Goal: Use online tool/utility: Utilize a website feature to perform a specific function

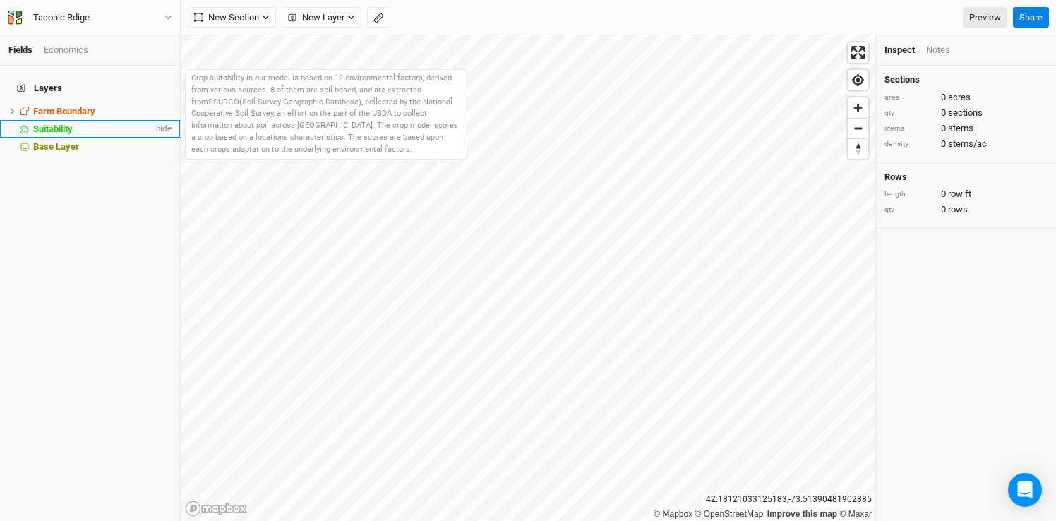
click at [57, 124] on span "Suitability" at bounding box center [53, 129] width 40 height 11
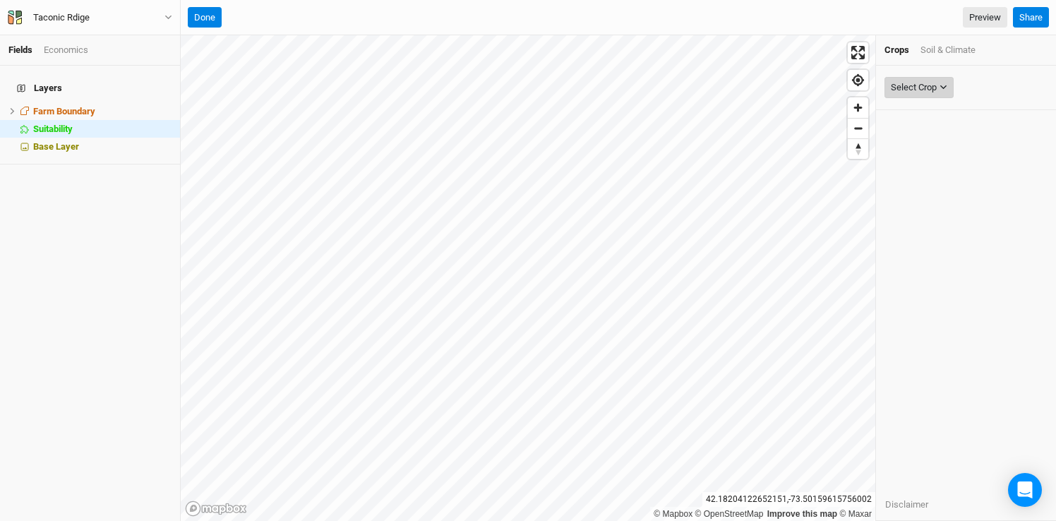
click at [940, 91] on button "Select Crop" at bounding box center [918, 87] width 69 height 21
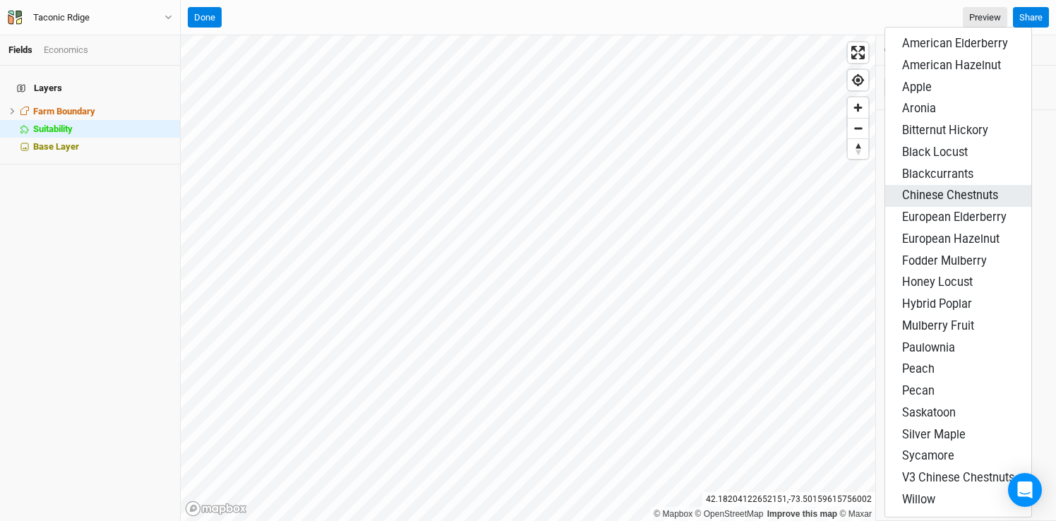
click at [960, 199] on span "Chinese Chestnuts" at bounding box center [950, 194] width 96 height 13
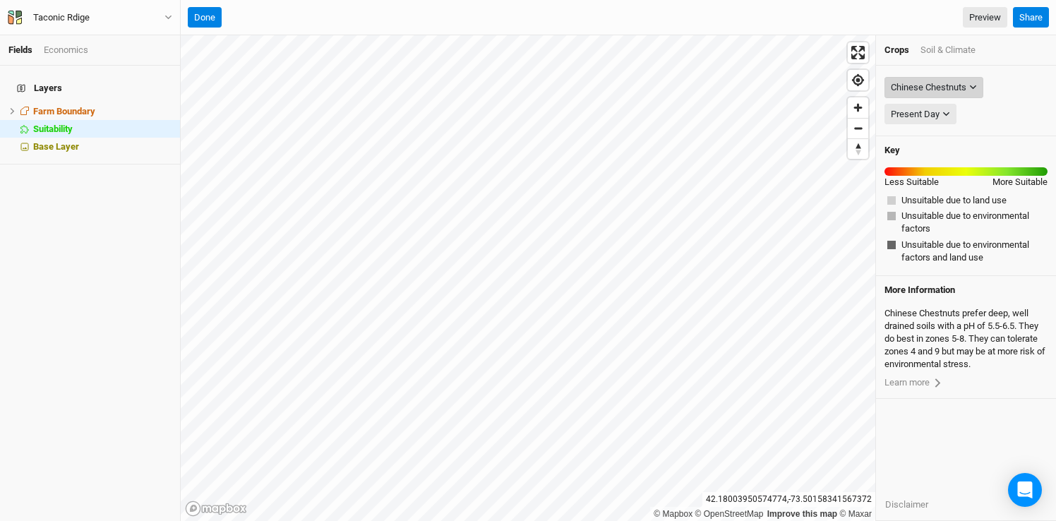
click at [976, 86] on icon "button" at bounding box center [973, 87] width 6 height 4
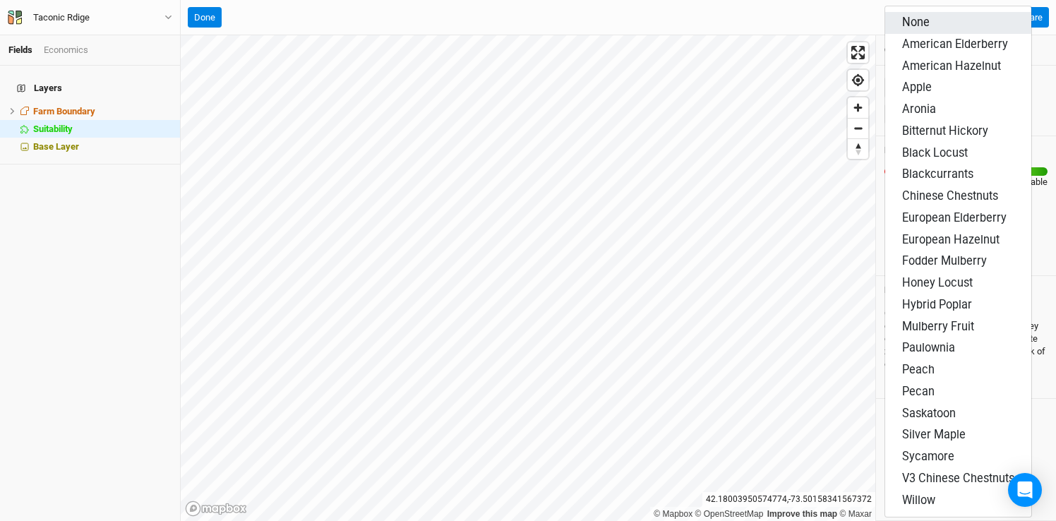
click at [970, 26] on button "None" at bounding box center [958, 23] width 146 height 22
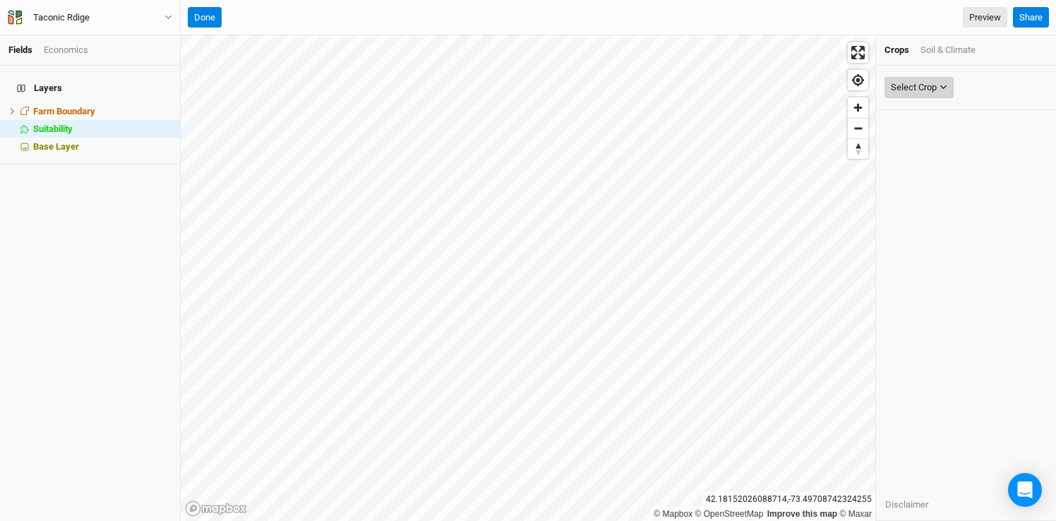
click at [943, 85] on icon "button" at bounding box center [943, 87] width 8 height 8
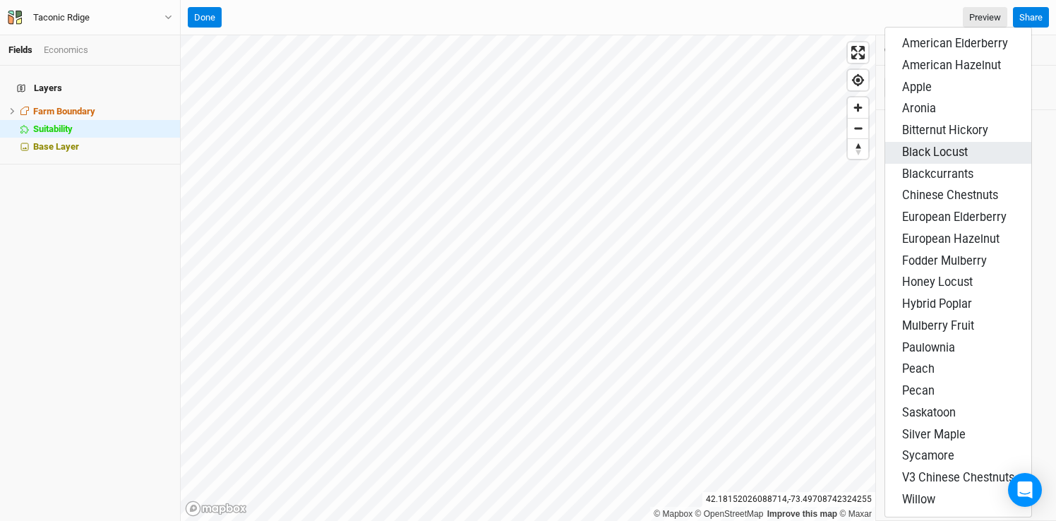
click at [978, 151] on button "Black Locust" at bounding box center [958, 153] width 146 height 22
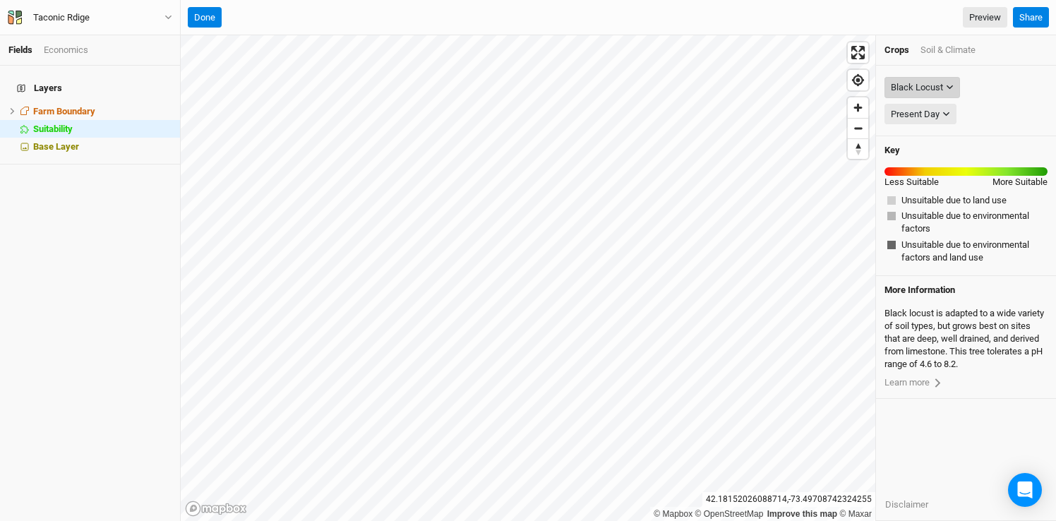
click at [952, 90] on icon "button" at bounding box center [950, 87] width 8 height 8
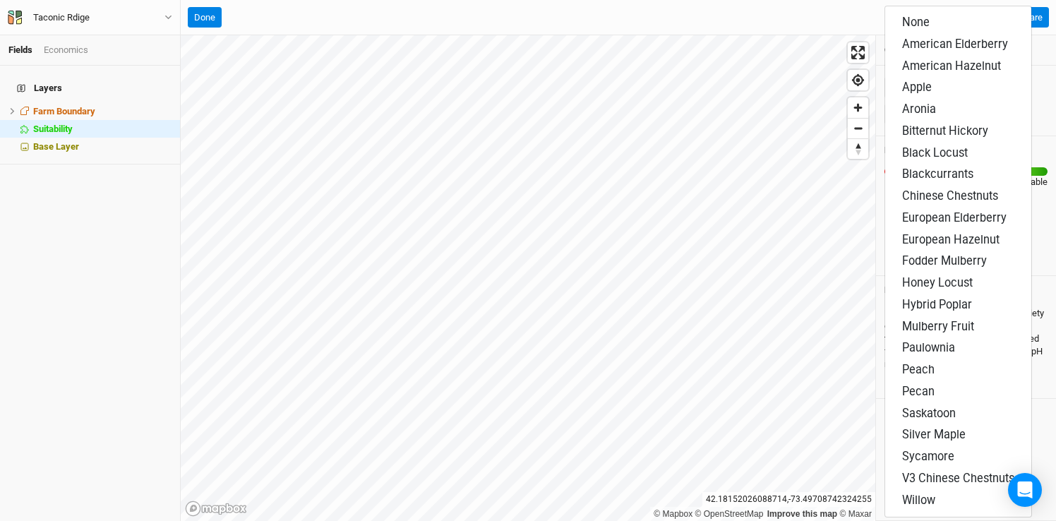
click at [1037, 85] on div "Black Locust" at bounding box center [965, 87] width 163 height 27
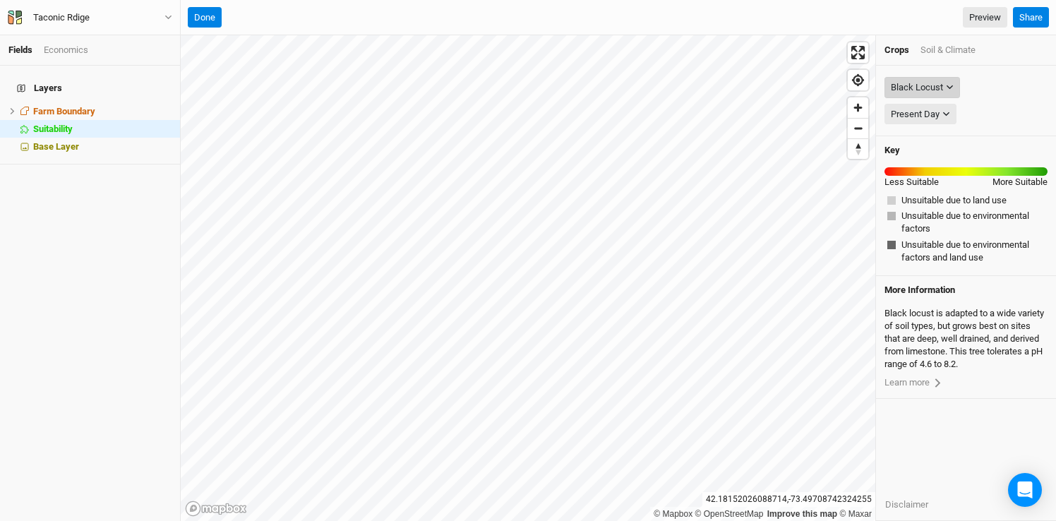
click at [949, 88] on icon "button" at bounding box center [949, 87] width 6 height 4
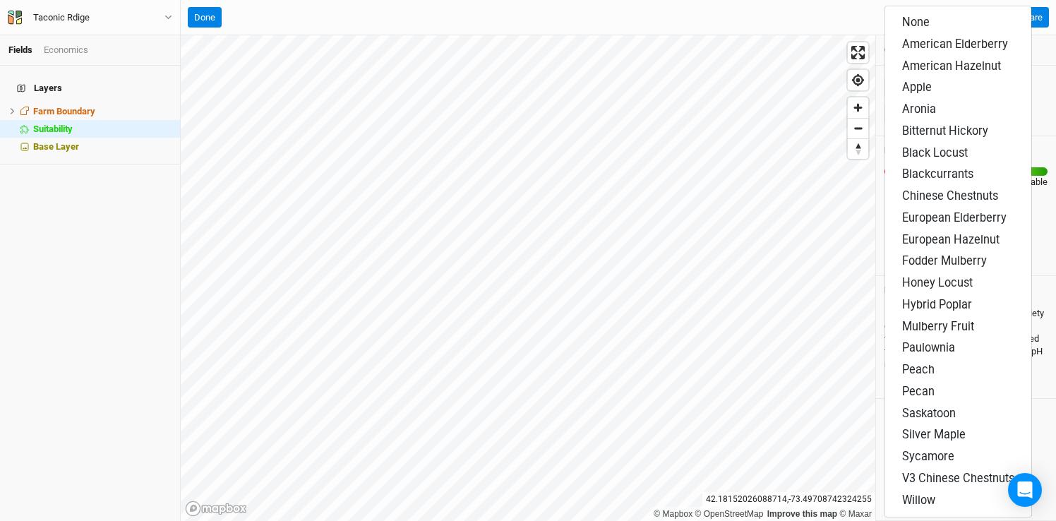
click at [1042, 111] on div "Present Day Present Day" at bounding box center [965, 114] width 163 height 27
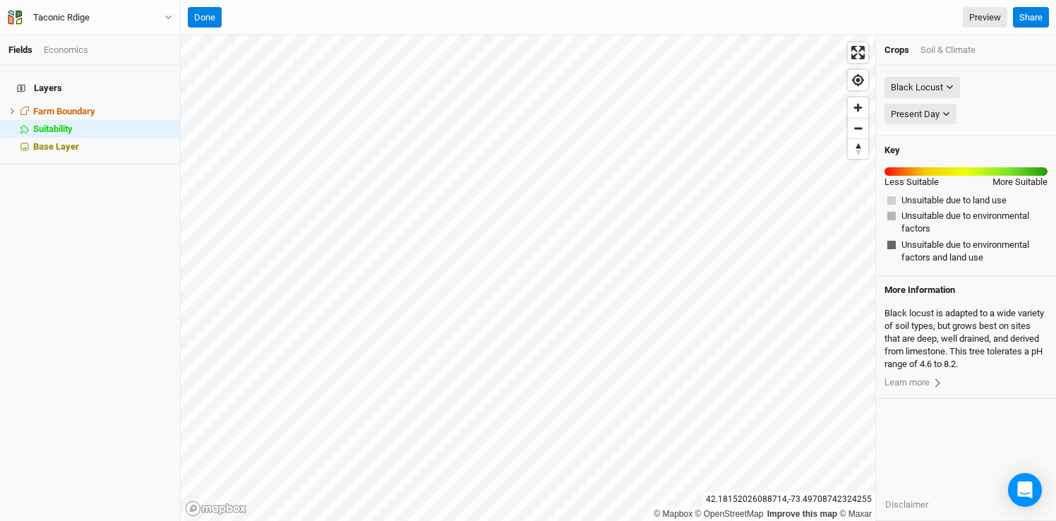
click at [952, 53] on div "Soil & Climate" at bounding box center [947, 50] width 55 height 13
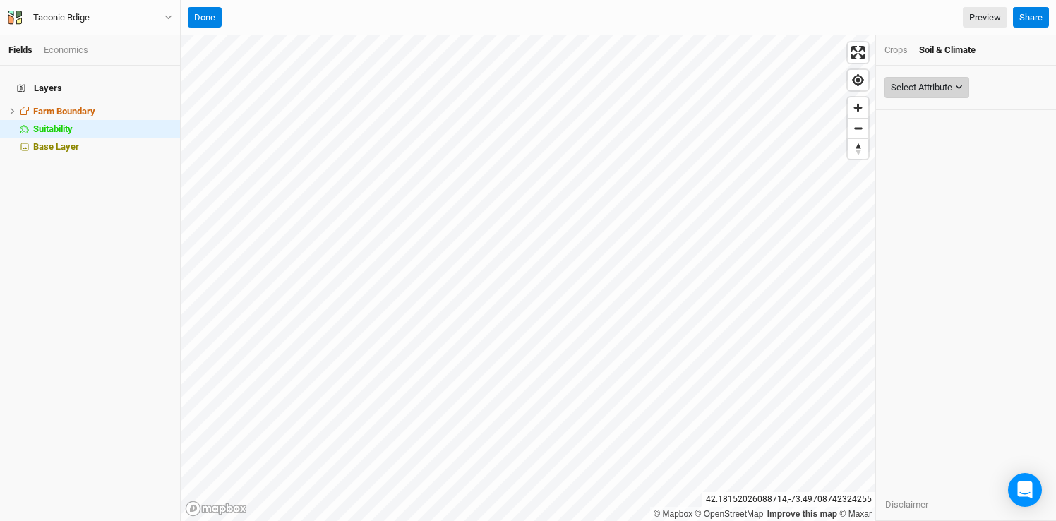
click at [963, 85] on icon "button" at bounding box center [959, 87] width 8 height 8
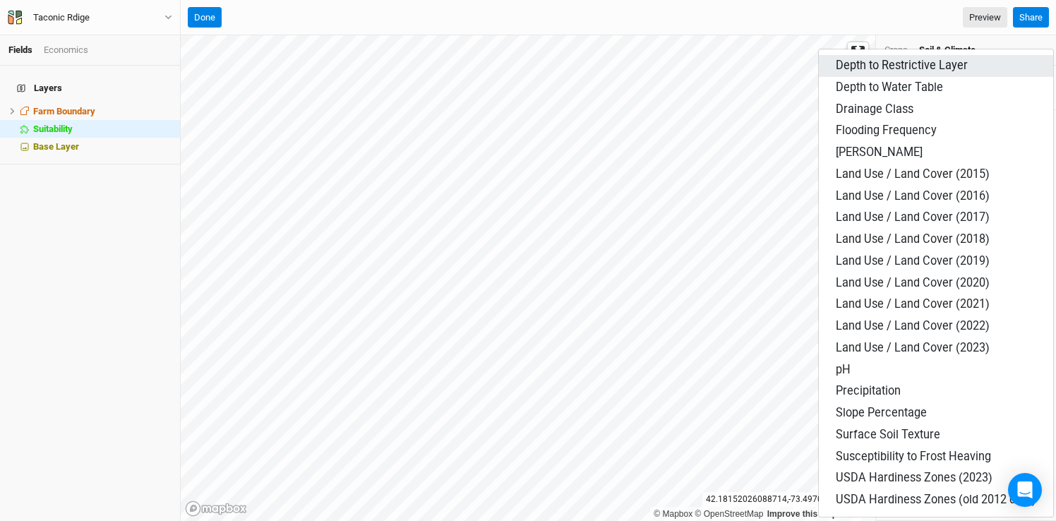
click at [967, 68] on button "Depth to Restrictive Layer" at bounding box center [936, 66] width 234 height 22
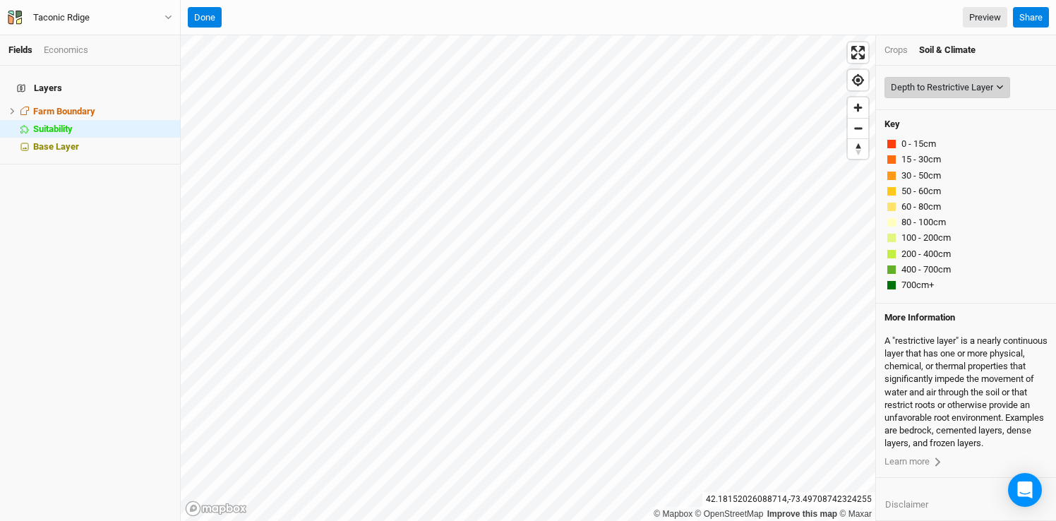
click at [997, 87] on icon "button" at bounding box center [1000, 87] width 8 height 8
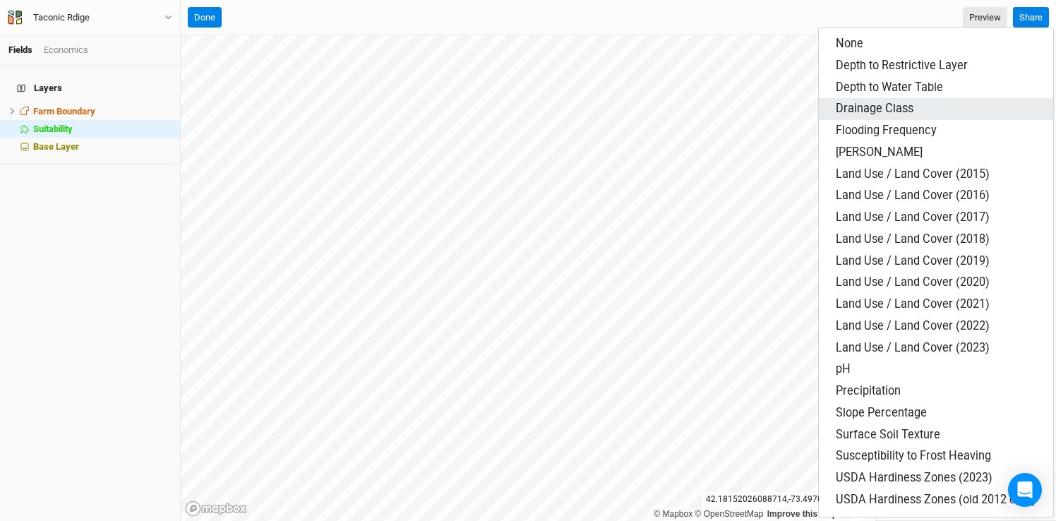
click at [988, 106] on button "Drainage Class" at bounding box center [936, 109] width 234 height 22
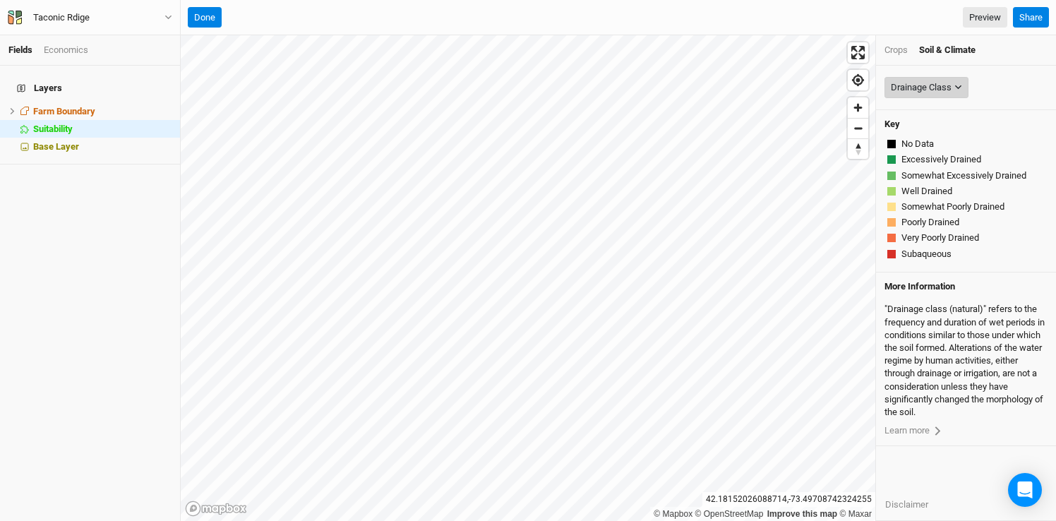
click at [959, 83] on icon "button" at bounding box center [958, 87] width 8 height 8
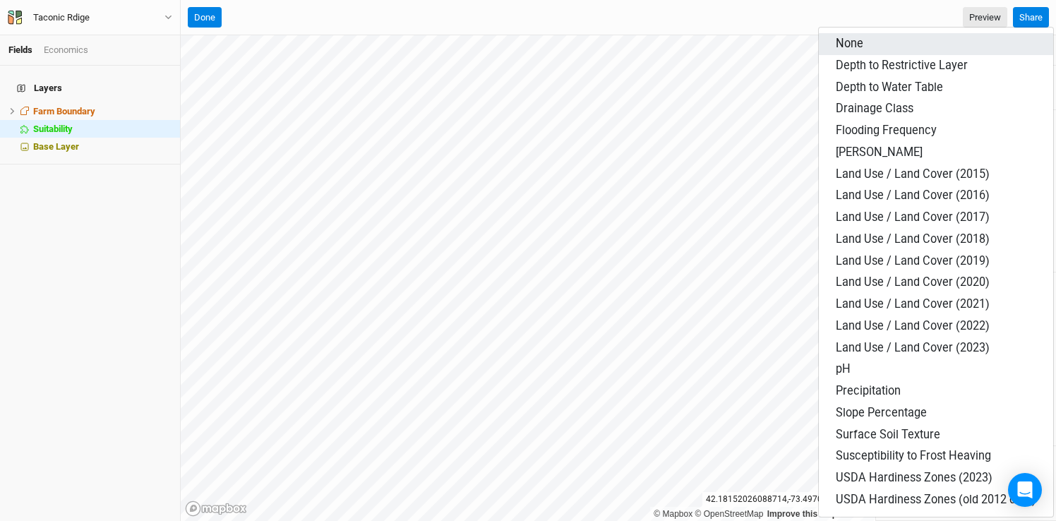
click at [982, 48] on button "None" at bounding box center [936, 44] width 234 height 22
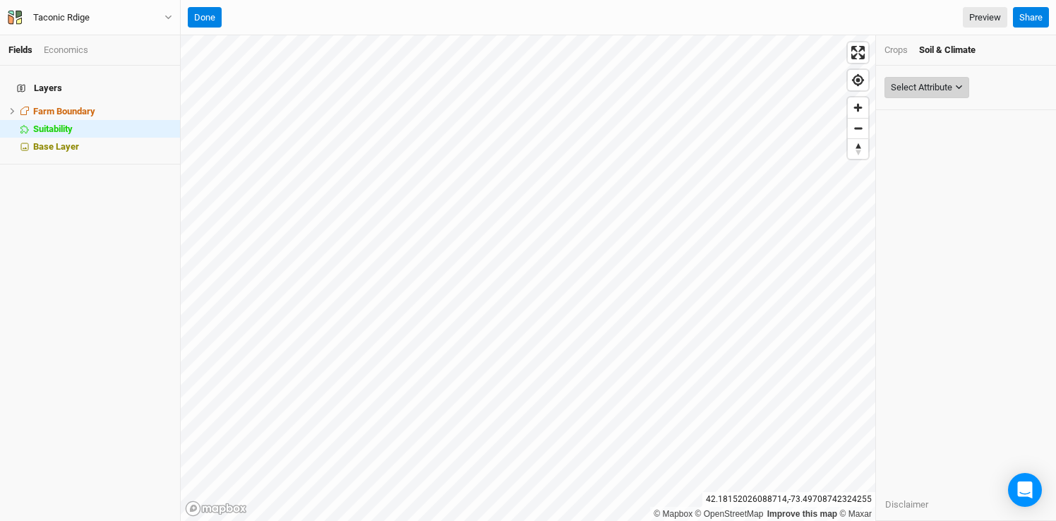
click at [961, 88] on icon "button" at bounding box center [959, 87] width 8 height 8
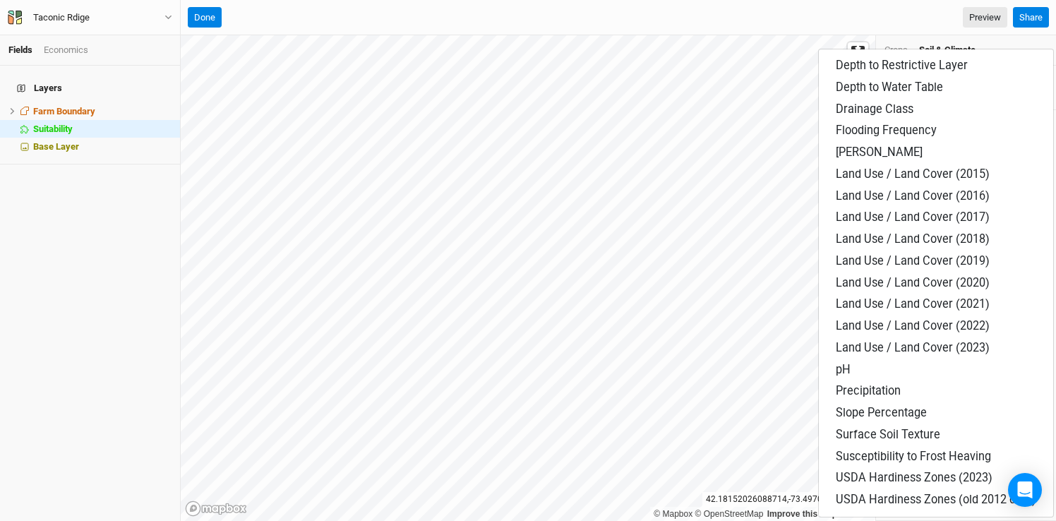
click at [993, 40] on div "Crops Soil & Climate" at bounding box center [966, 50] width 180 height 30
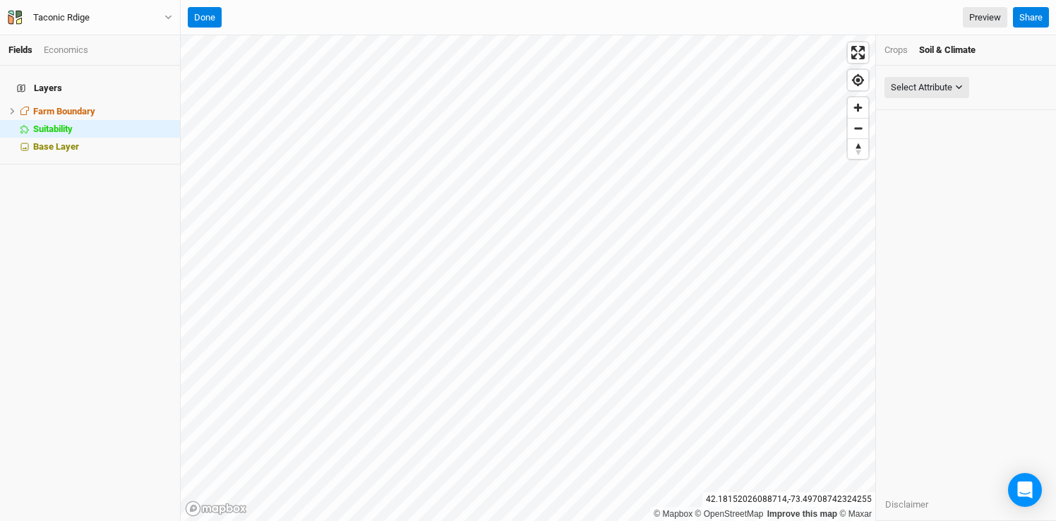
click at [906, 44] on div "Crops" at bounding box center [895, 50] width 23 height 13
